Goal: Find specific page/section: Find specific page/section

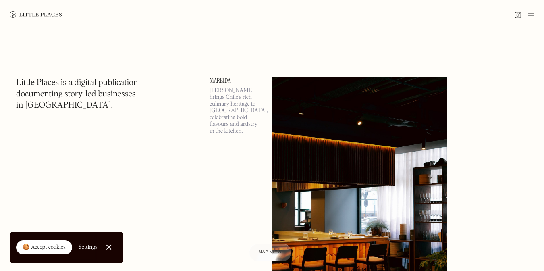
click at [536, 12] on div at bounding box center [272, 14] width 544 height 29
click at [529, 12] on img at bounding box center [531, 15] width 6 height 10
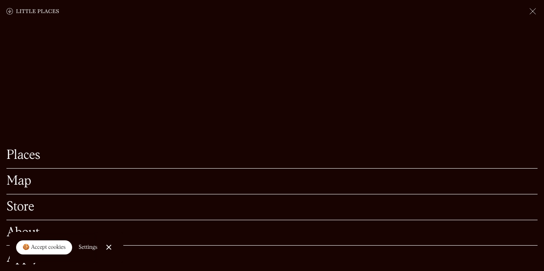
click at [26, 181] on link "Map" at bounding box center [271, 181] width 531 height 12
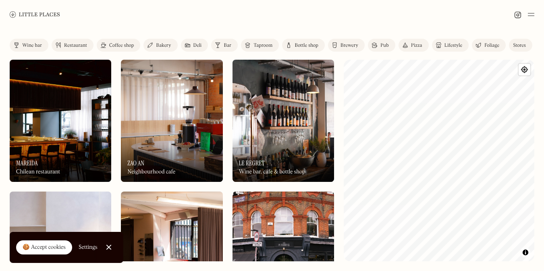
click at [413, 271] on html "Places Map Store About Apply 🍪 Accept cookies Settings Close Cookie Popup Close…" at bounding box center [272, 135] width 544 height 271
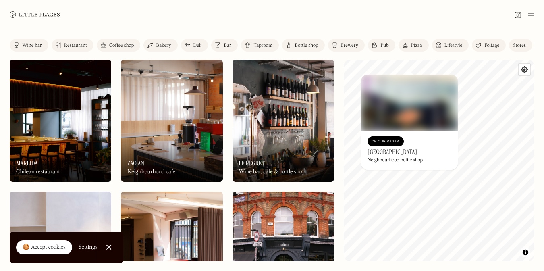
click at [394, 154] on h3 "[GEOGRAPHIC_DATA]" at bounding box center [393, 152] width 50 height 8
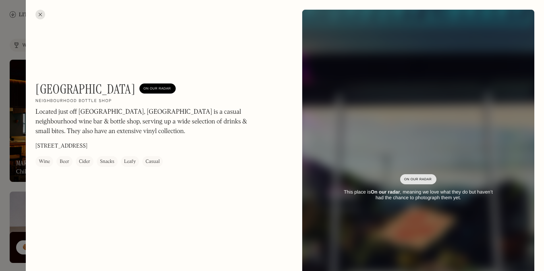
click at [40, 13] on div at bounding box center [40, 15] width 10 height 10
